Goal: Task Accomplishment & Management: Manage account settings

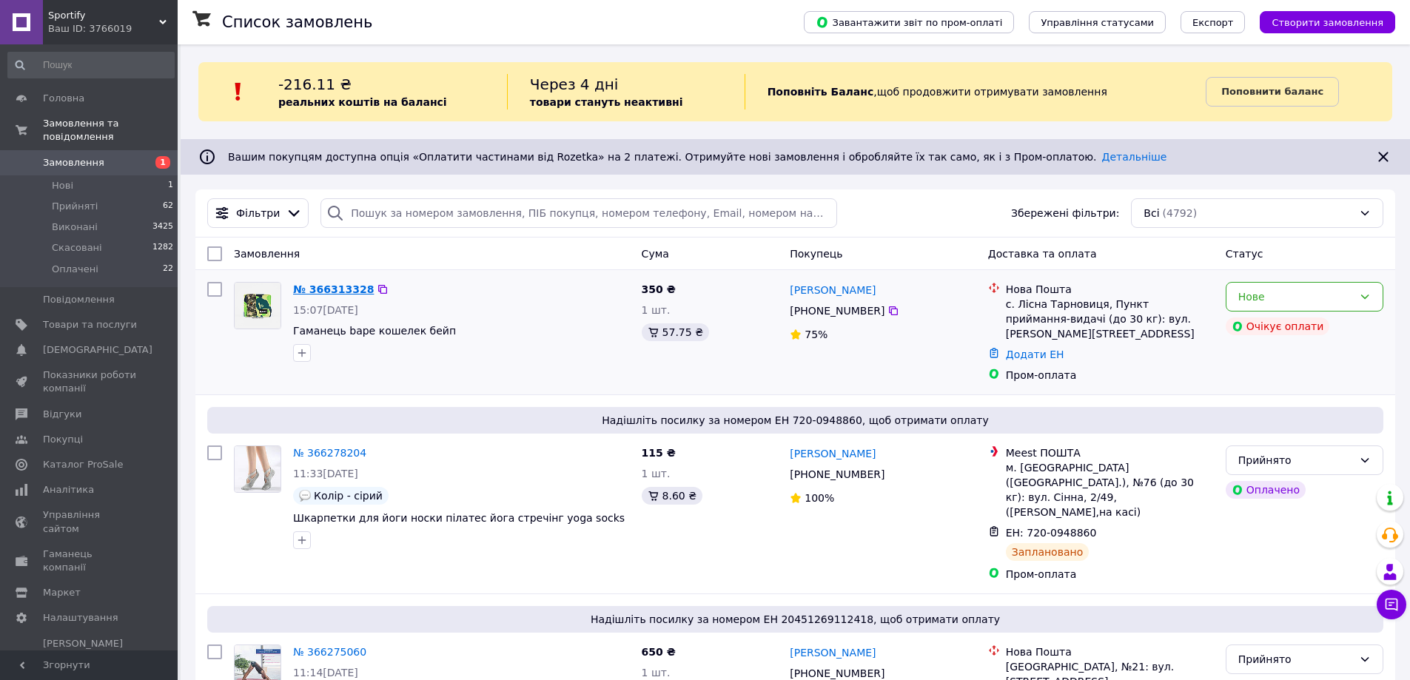
click at [340, 283] on link "№ 366313328" at bounding box center [333, 289] width 81 height 12
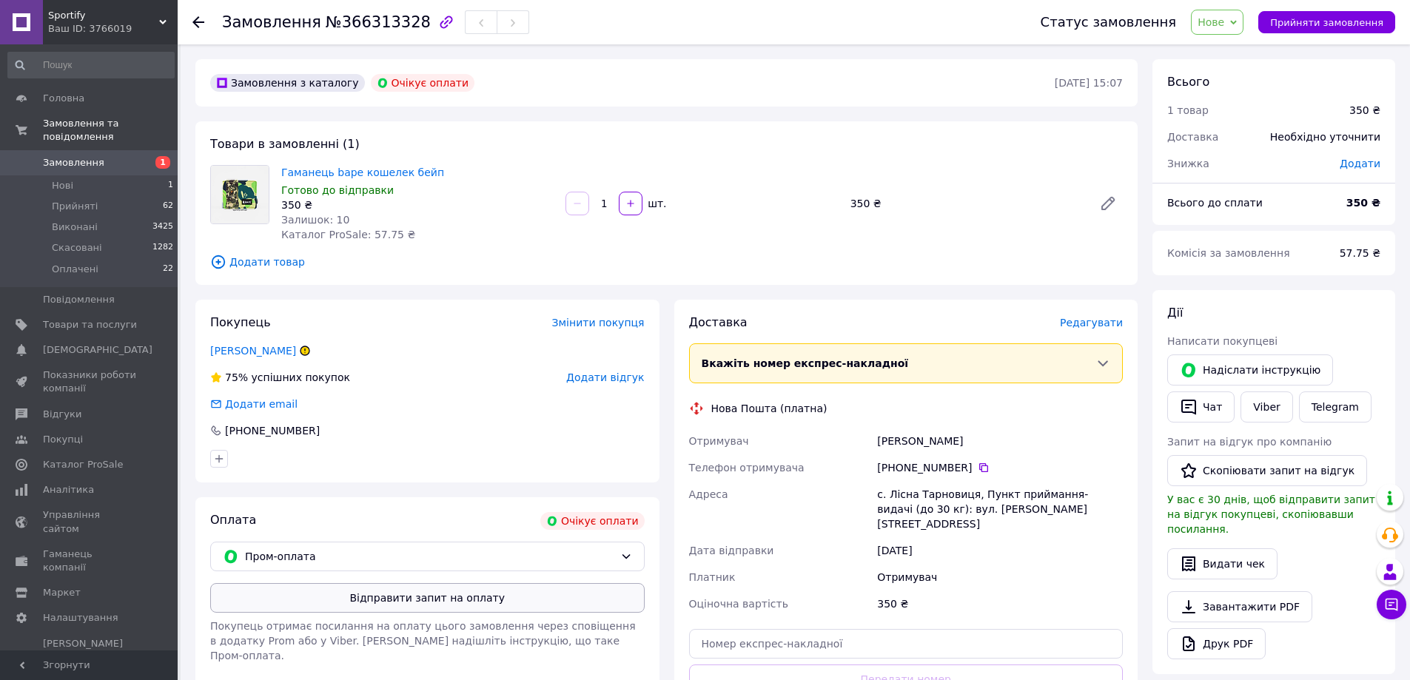
click at [399, 602] on button "Відправити запит на оплату" at bounding box center [427, 598] width 434 height 30
click at [1235, 371] on button "Надіслати інструкцію" at bounding box center [1250, 369] width 166 height 31
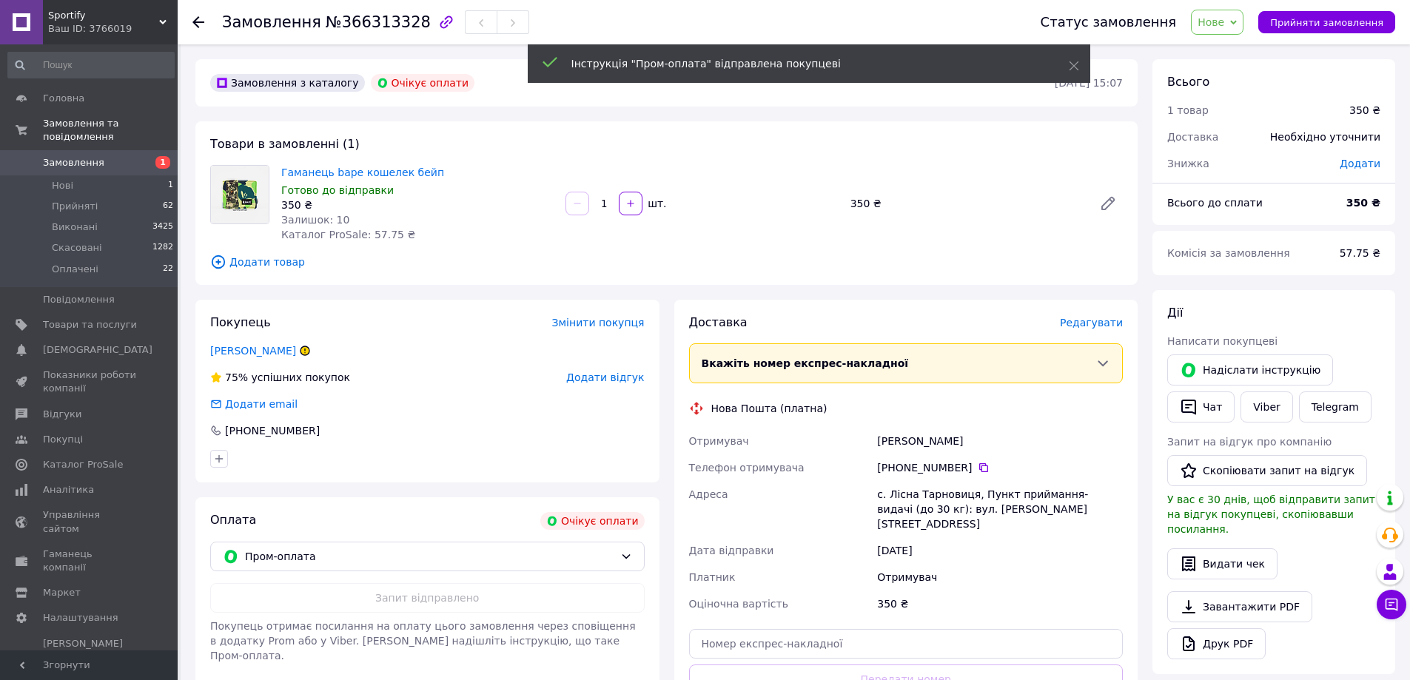
click at [67, 156] on span "Замовлення" at bounding box center [73, 162] width 61 height 13
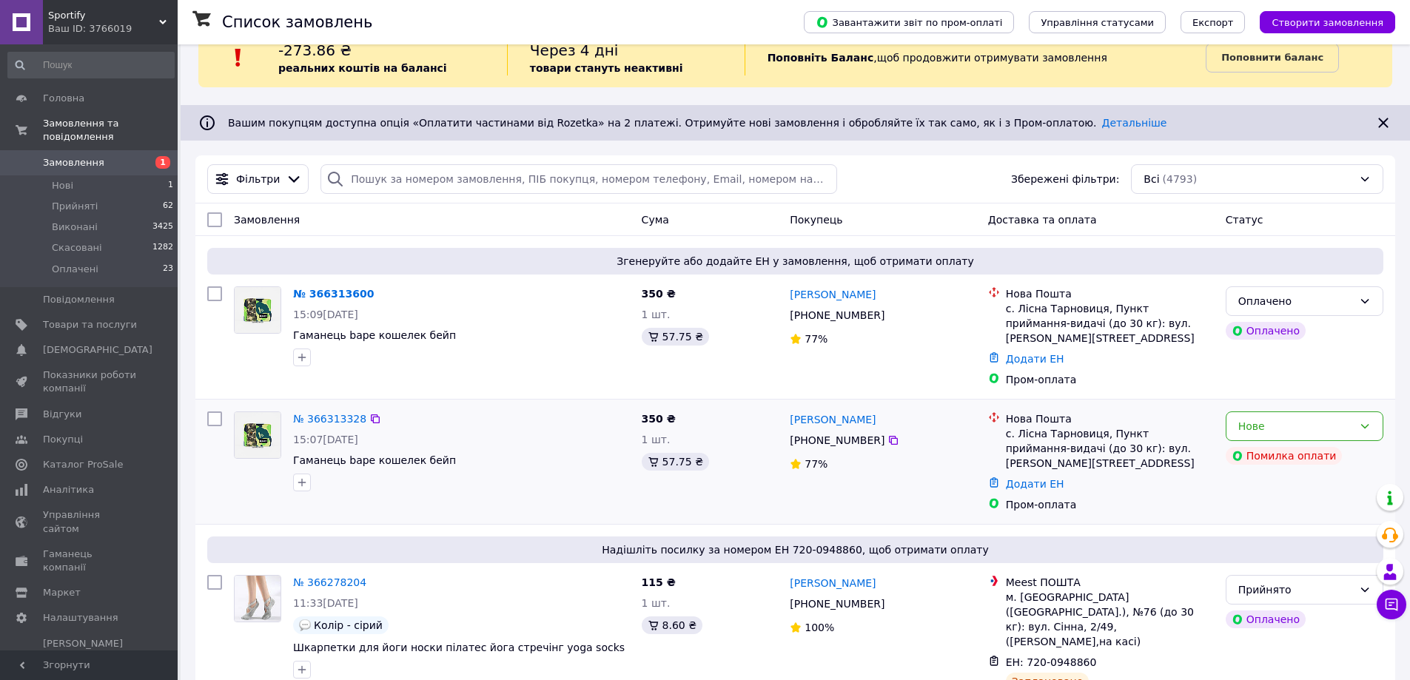
scroll to position [74, 0]
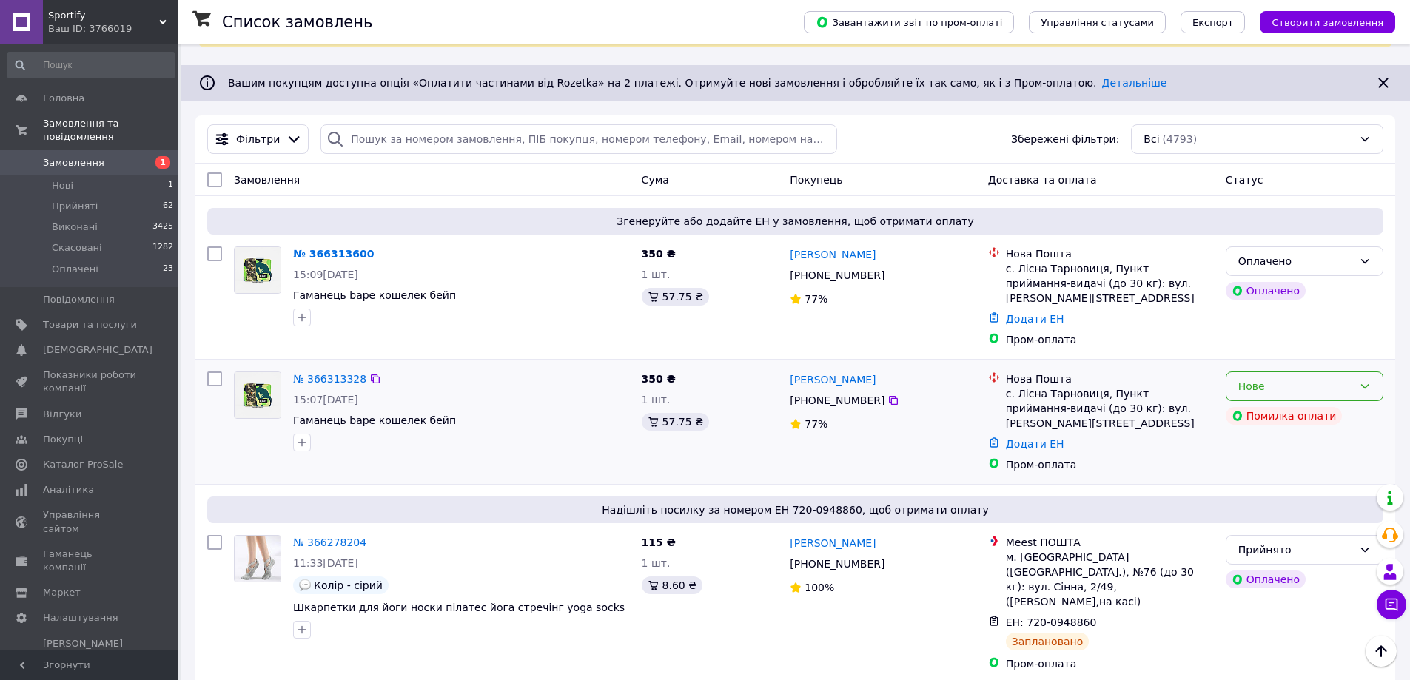
click at [1248, 378] on div "Нове" at bounding box center [1295, 386] width 115 height 16
click at [1268, 453] on li "Скасовано" at bounding box center [1304, 457] width 156 height 27
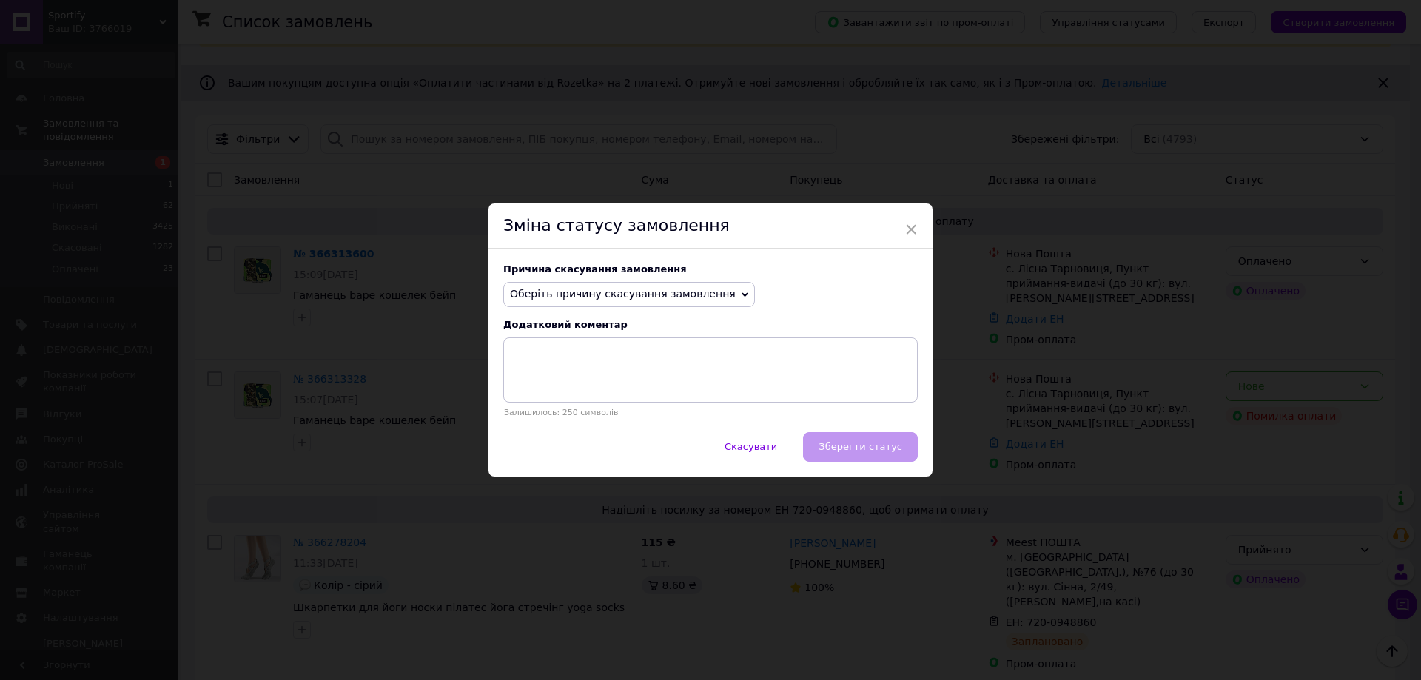
click at [594, 286] on span "Оберіть причину скасування замовлення" at bounding box center [629, 294] width 252 height 25
drag, startPoint x: 585, startPoint y: 406, endPoint x: 596, endPoint y: 406, distance: 10.4
click at [585, 406] on li "Замовлення-дублікат" at bounding box center [629, 406] width 250 height 21
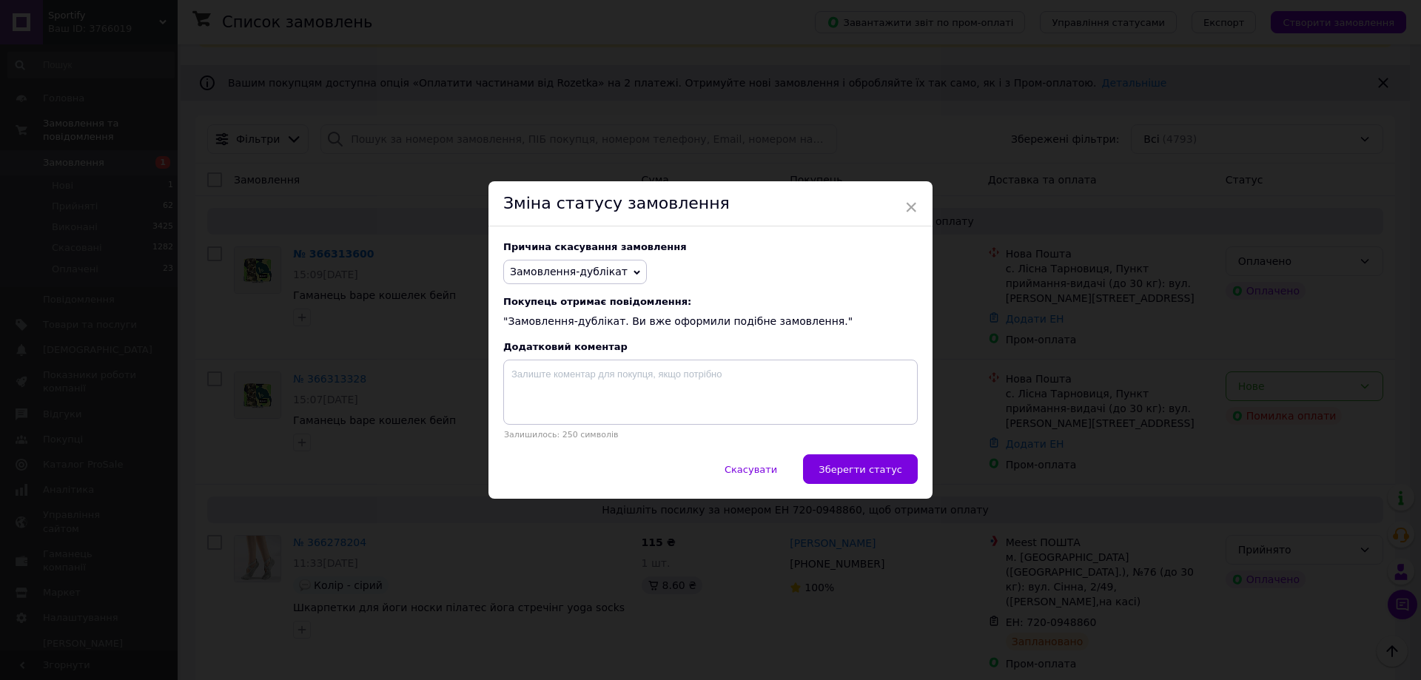
click at [858, 462] on button "Зберегти статус" at bounding box center [860, 469] width 115 height 30
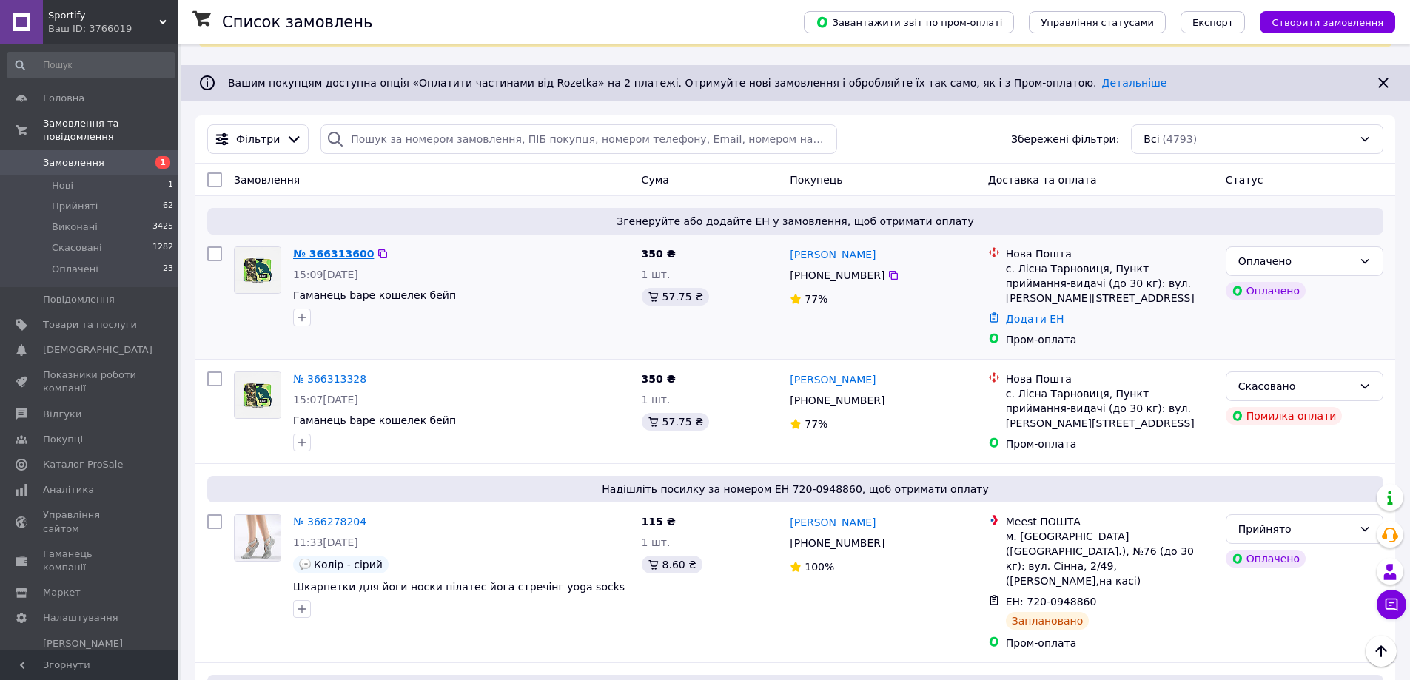
click at [322, 258] on link "№ 366313600" at bounding box center [333, 254] width 81 height 12
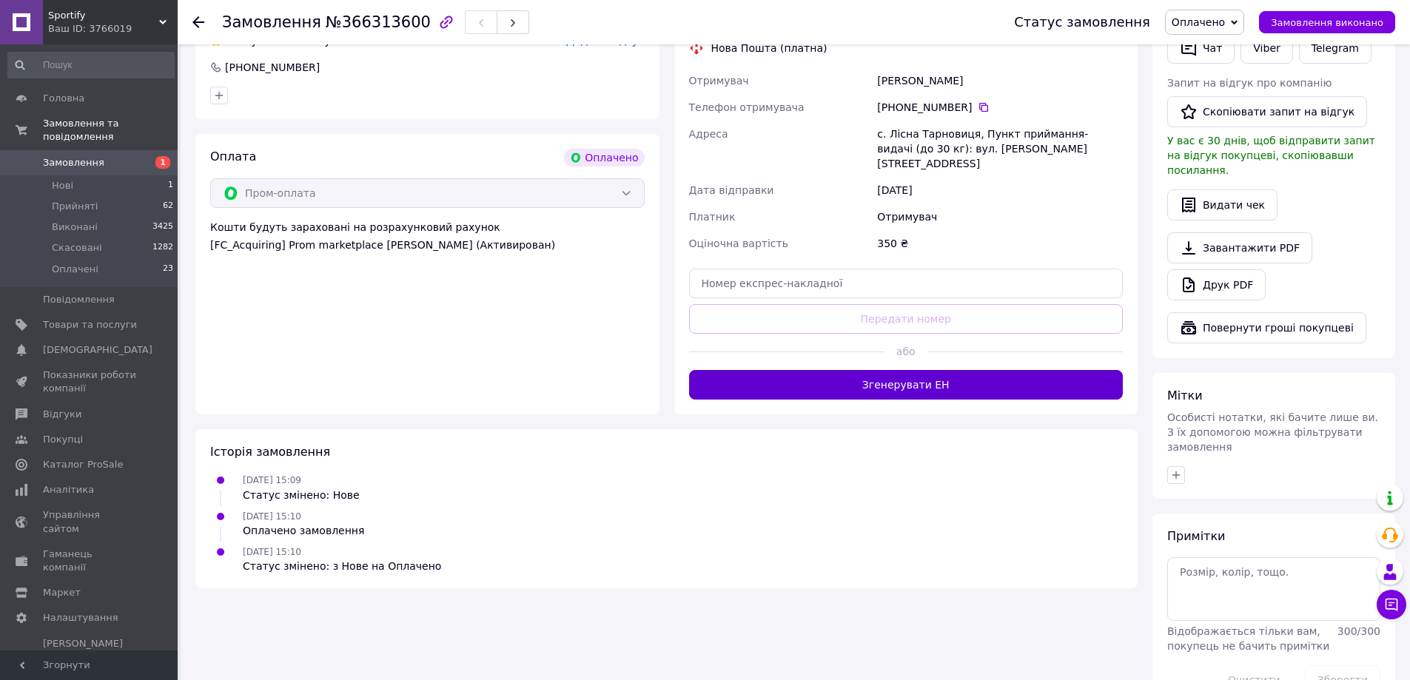
click at [875, 370] on button "Згенерувати ЕН" at bounding box center [906, 385] width 434 height 30
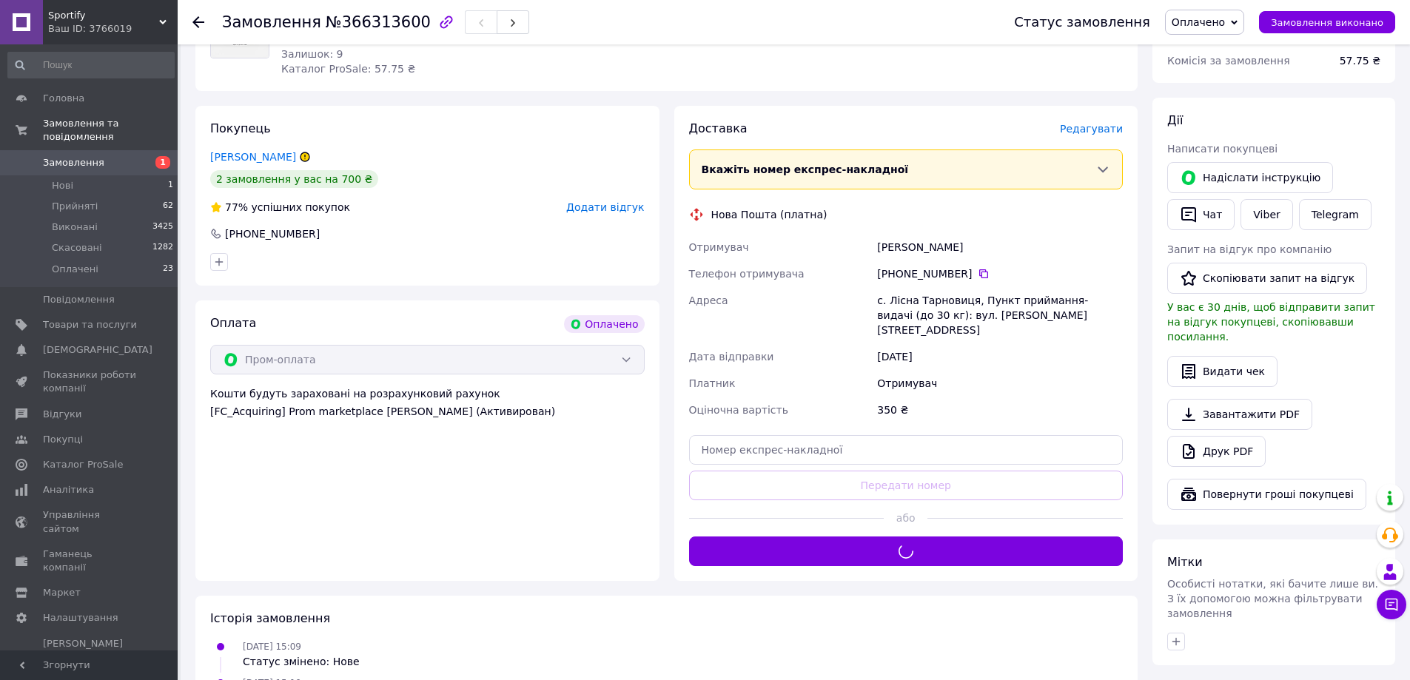
scroll to position [492, 0]
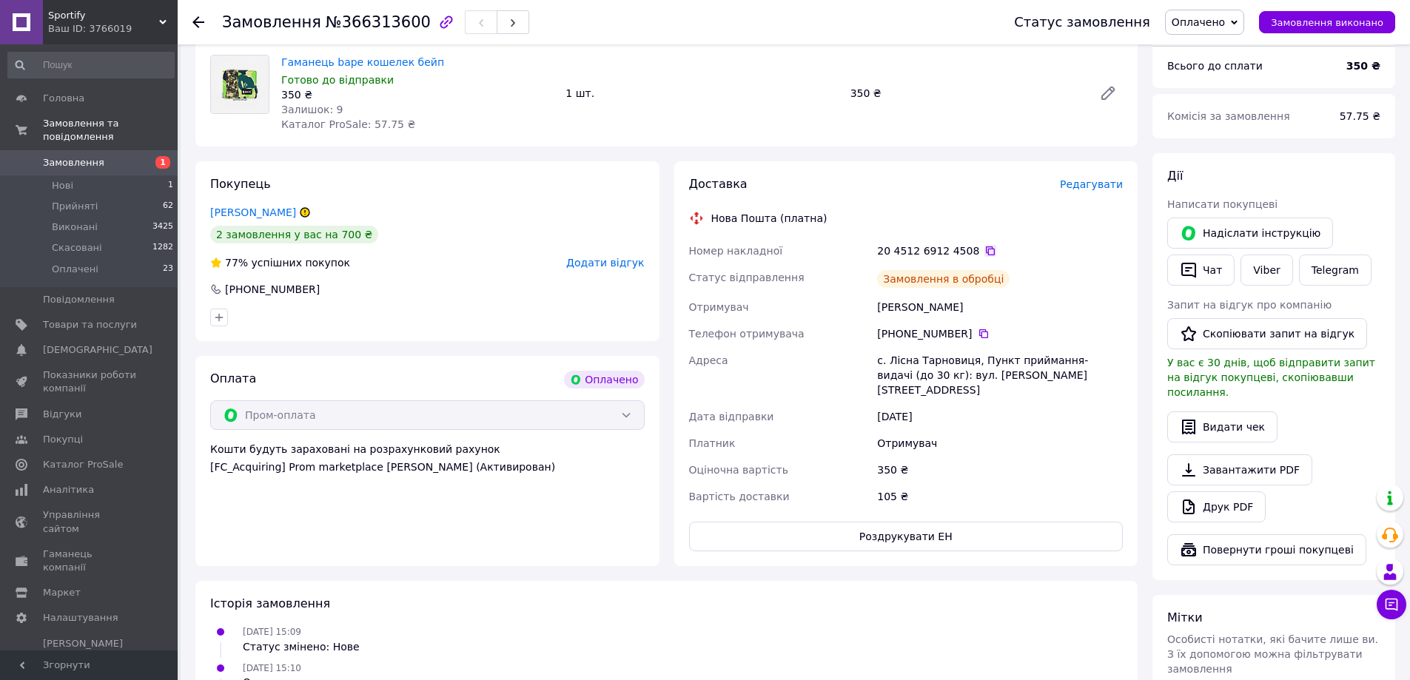
click at [984, 245] on icon at bounding box center [990, 251] width 12 height 12
drag, startPoint x: 967, startPoint y: 345, endPoint x: 890, endPoint y: 345, distance: 77.0
click at [890, 347] on div "с. Лісна Тарновиця, Пункт приймання-видачі (до 30 кг): вул. [PERSON_NAME][STREE…" at bounding box center [1000, 375] width 252 height 56
copy div "Лісна Тарновиця"
drag, startPoint x: 963, startPoint y: 316, endPoint x: 884, endPoint y: 316, distance: 79.9
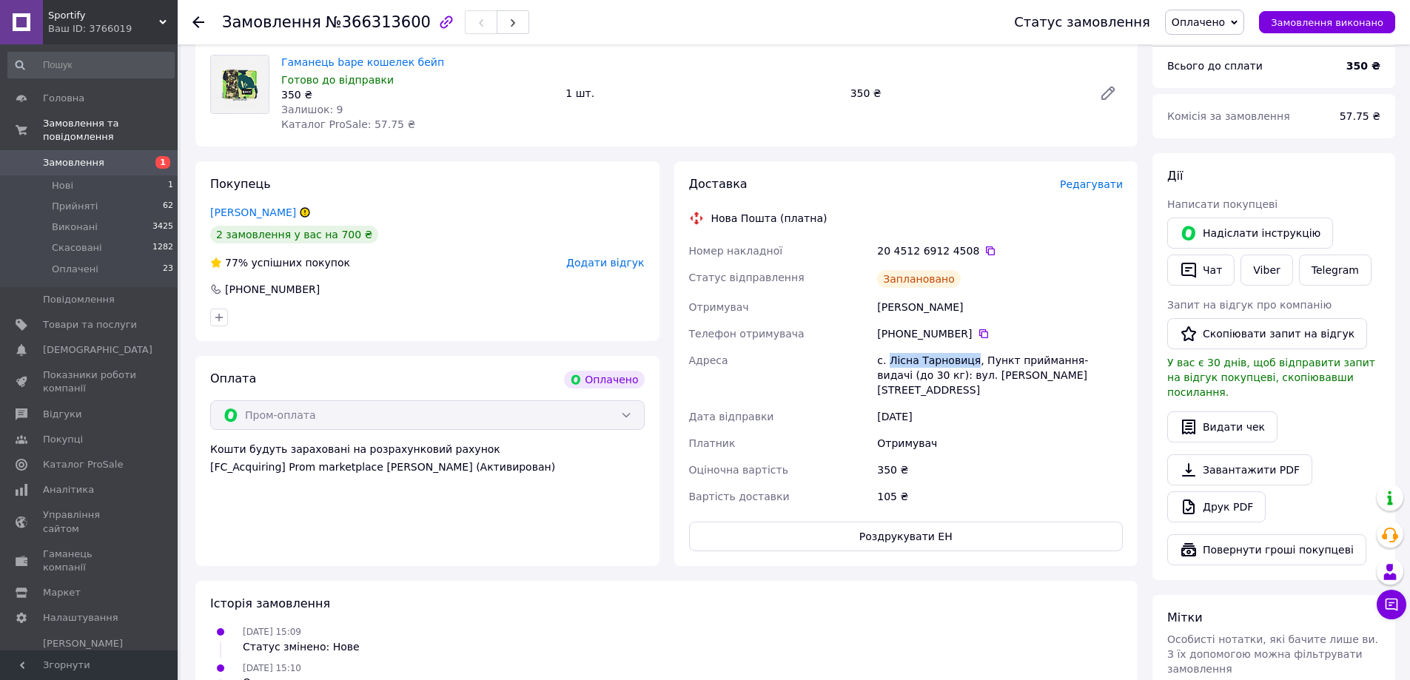
click at [884, 326] on div "[PHONE_NUMBER]" at bounding box center [1000, 333] width 246 height 15
copy div "380 96 721 59 77"
drag, startPoint x: 965, startPoint y: 230, endPoint x: 908, endPoint y: 226, distance: 57.2
click at [908, 238] on div "20 4512 6912 4508" at bounding box center [1000, 251] width 252 height 27
drag, startPoint x: 960, startPoint y: 290, endPoint x: 876, endPoint y: 295, distance: 84.5
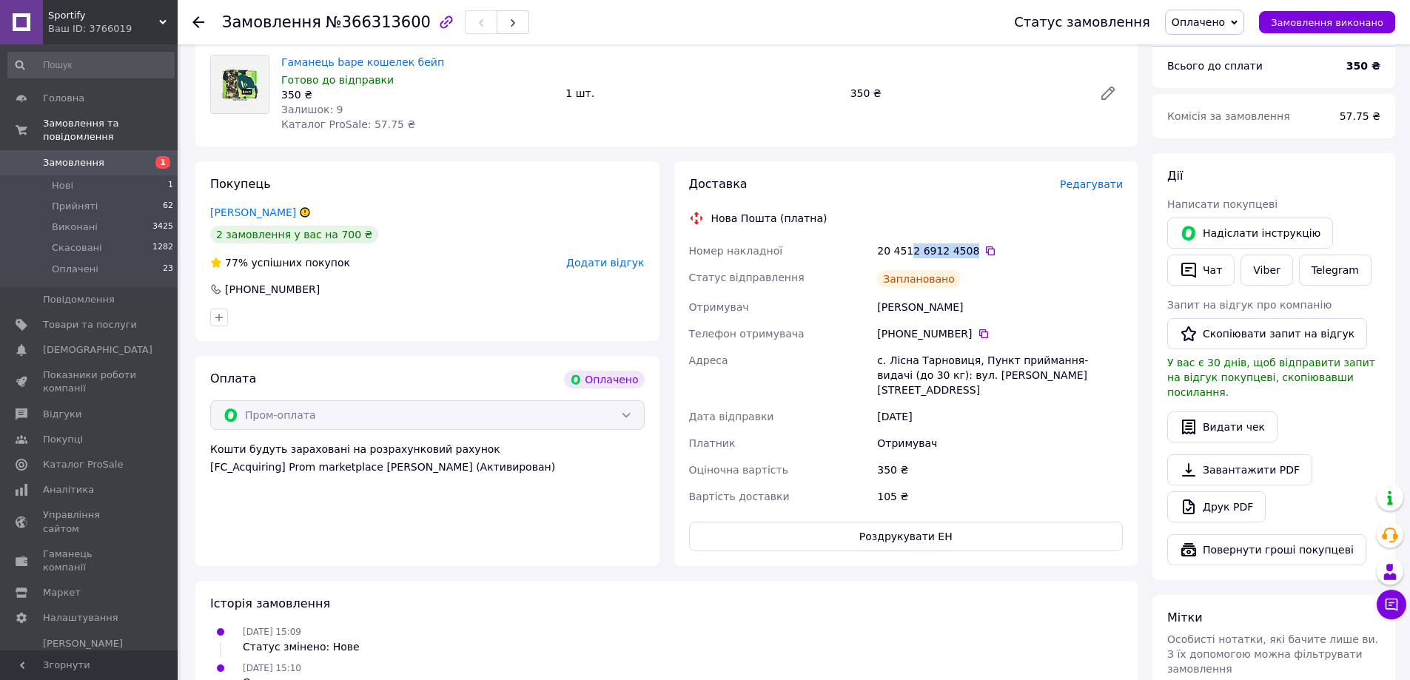
click at [876, 295] on div "[PERSON_NAME]" at bounding box center [1000, 307] width 252 height 27
copy div "[PERSON_NAME]"
click at [64, 156] on span "Замовлення" at bounding box center [73, 162] width 61 height 13
